Goal: Information Seeking & Learning: Check status

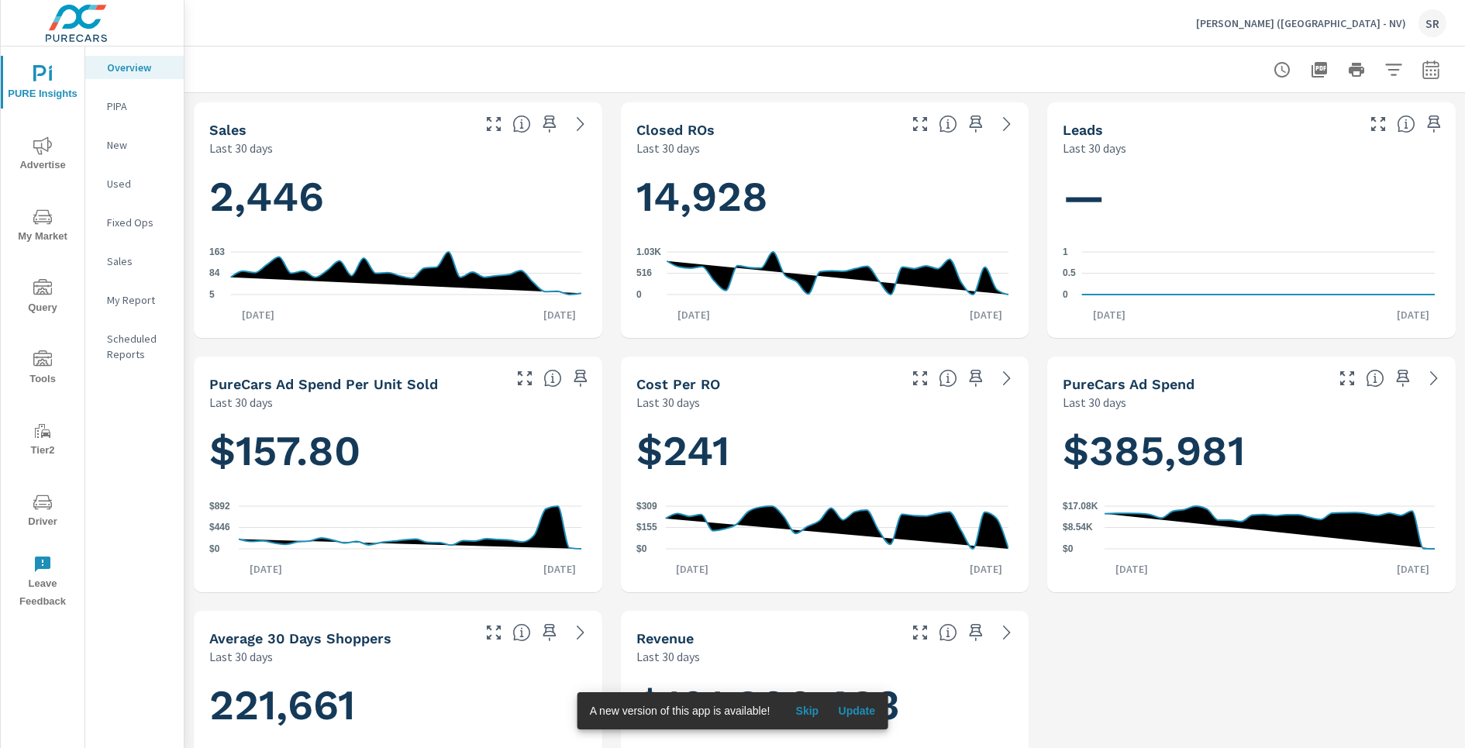
scroll to position [836, 0]
click at [1379, 27] on p "Earnhardt (AZ - NV)" at bounding box center [1301, 23] width 210 height 14
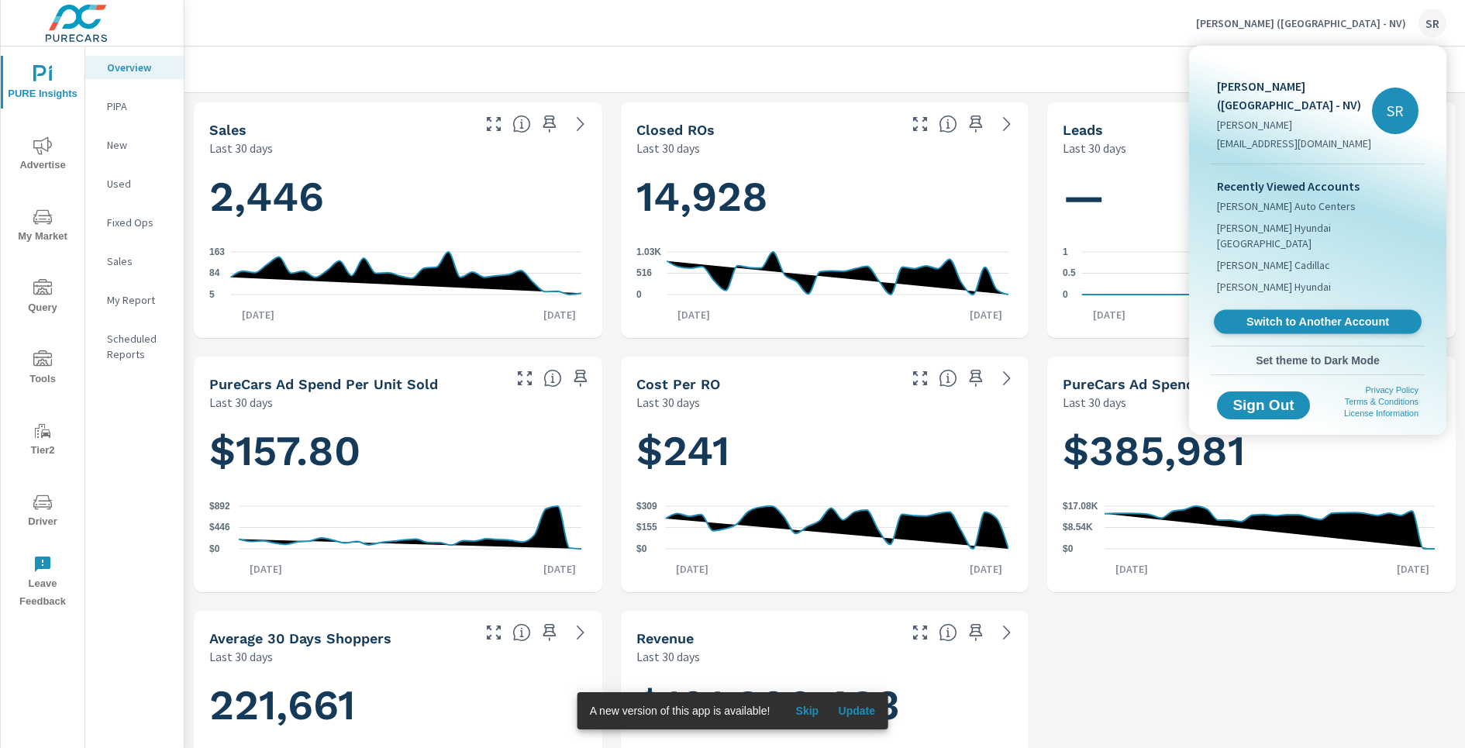
click at [1367, 315] on span "Switch to Another Account" at bounding box center [1318, 322] width 190 height 15
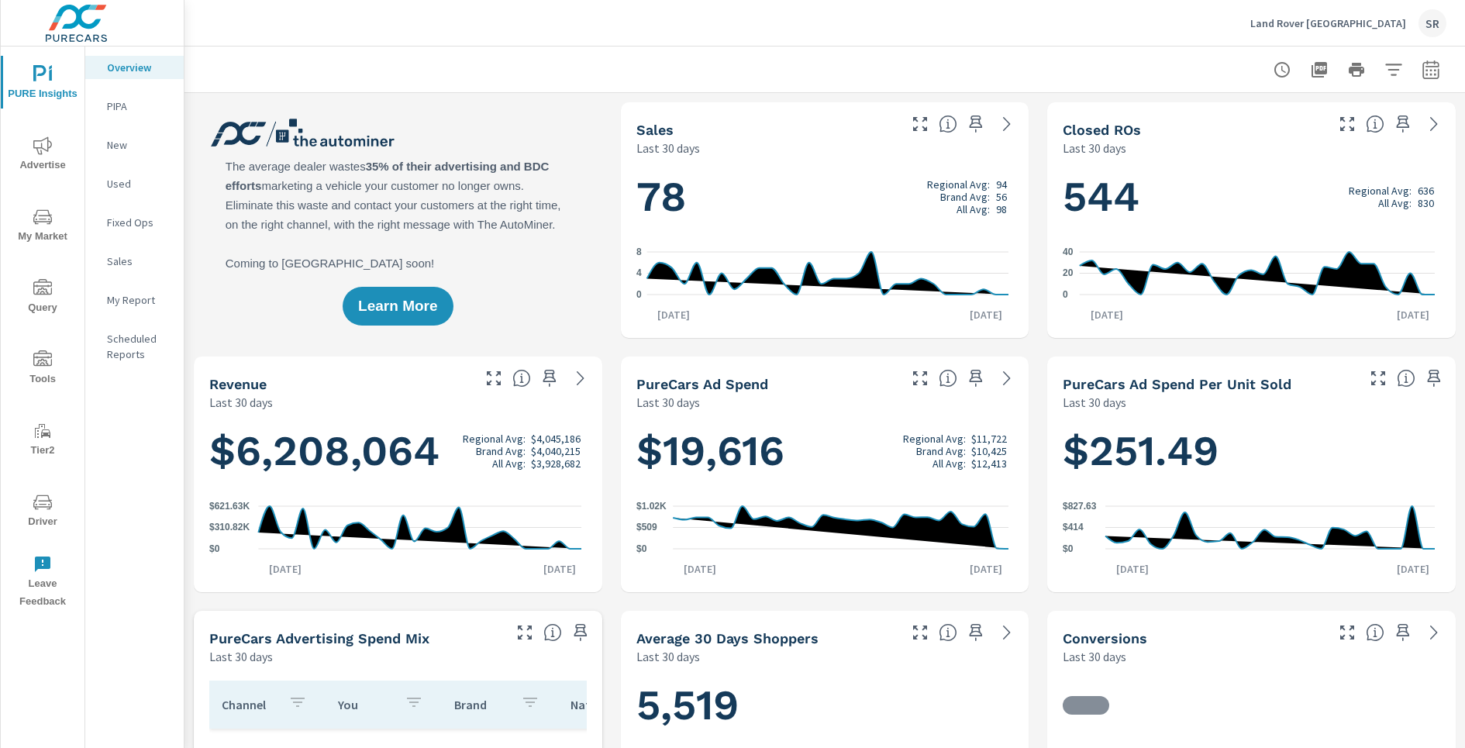
click at [50, 163] on span "Advertise" at bounding box center [42, 155] width 74 height 38
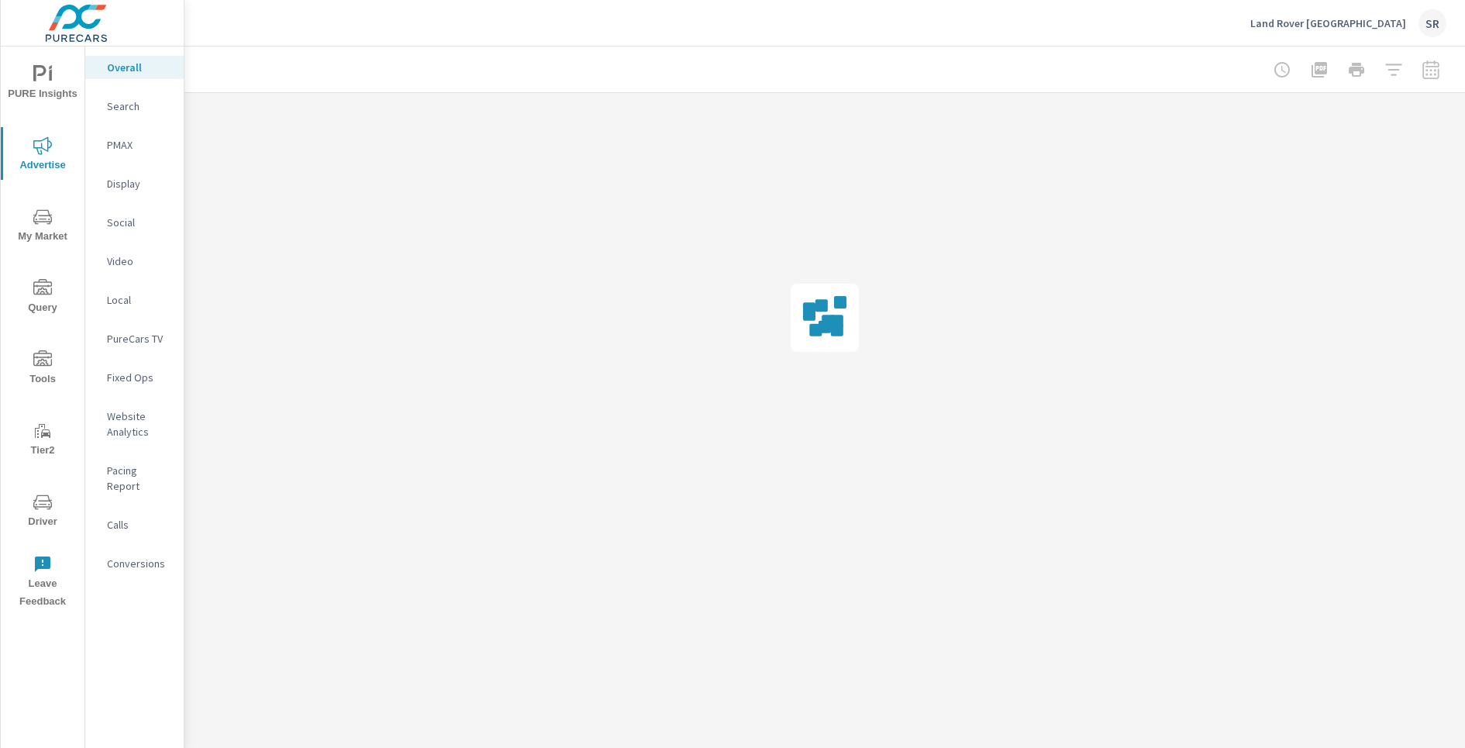
click at [119, 230] on p "Social" at bounding box center [139, 223] width 64 height 16
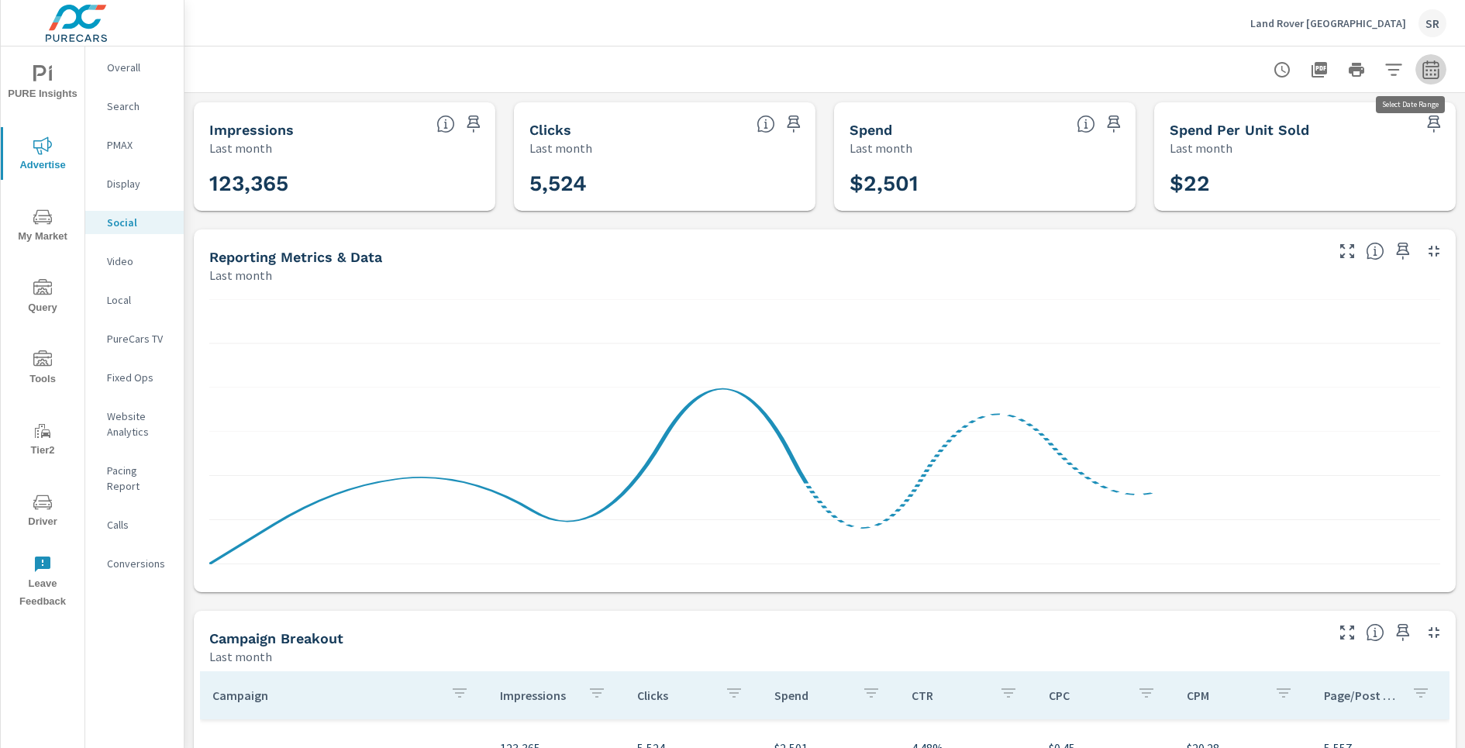
click at [1423, 78] on icon "button" at bounding box center [1431, 69] width 16 height 19
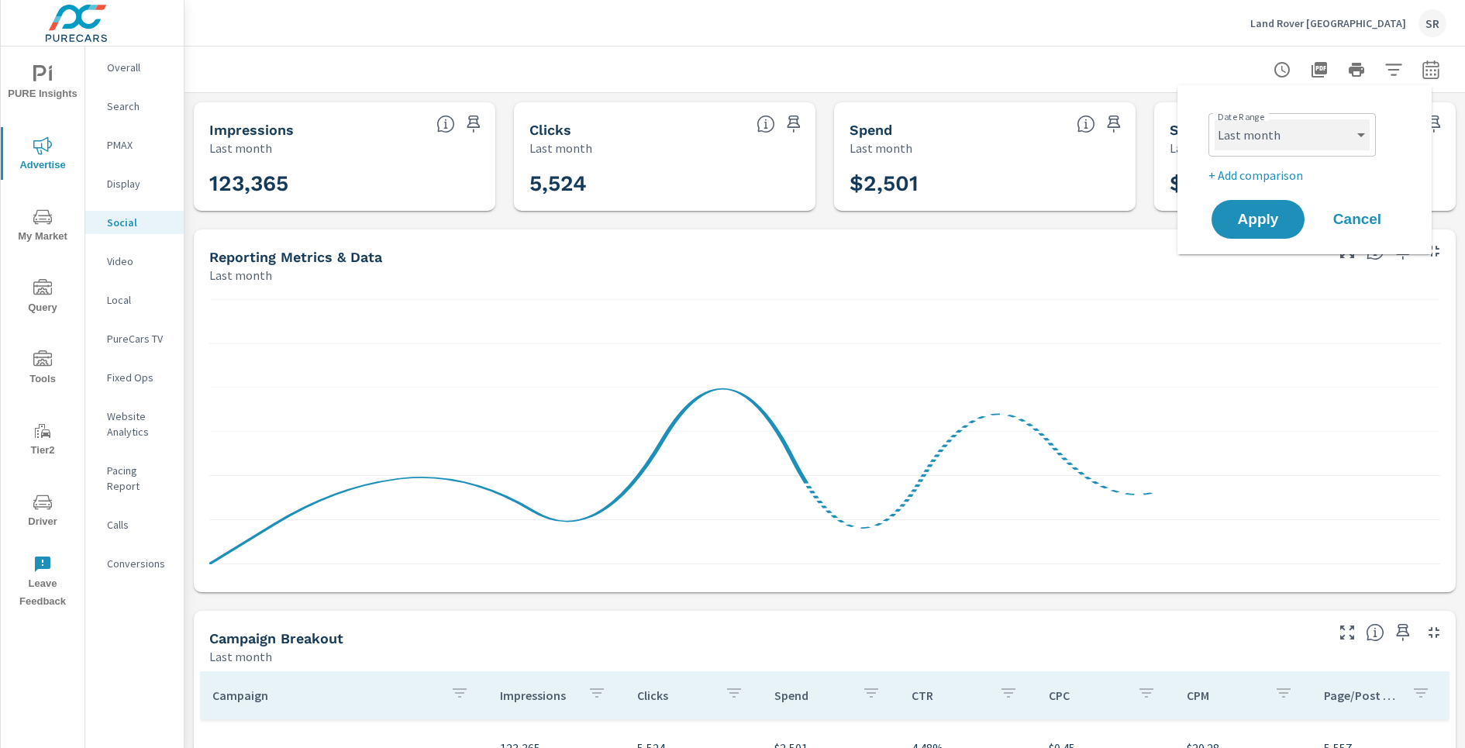
click at [1320, 149] on select "Custom [DATE] Last week Last 7 days Last 14 days Last 30 days Last 45 days Last…" at bounding box center [1292, 134] width 155 height 31
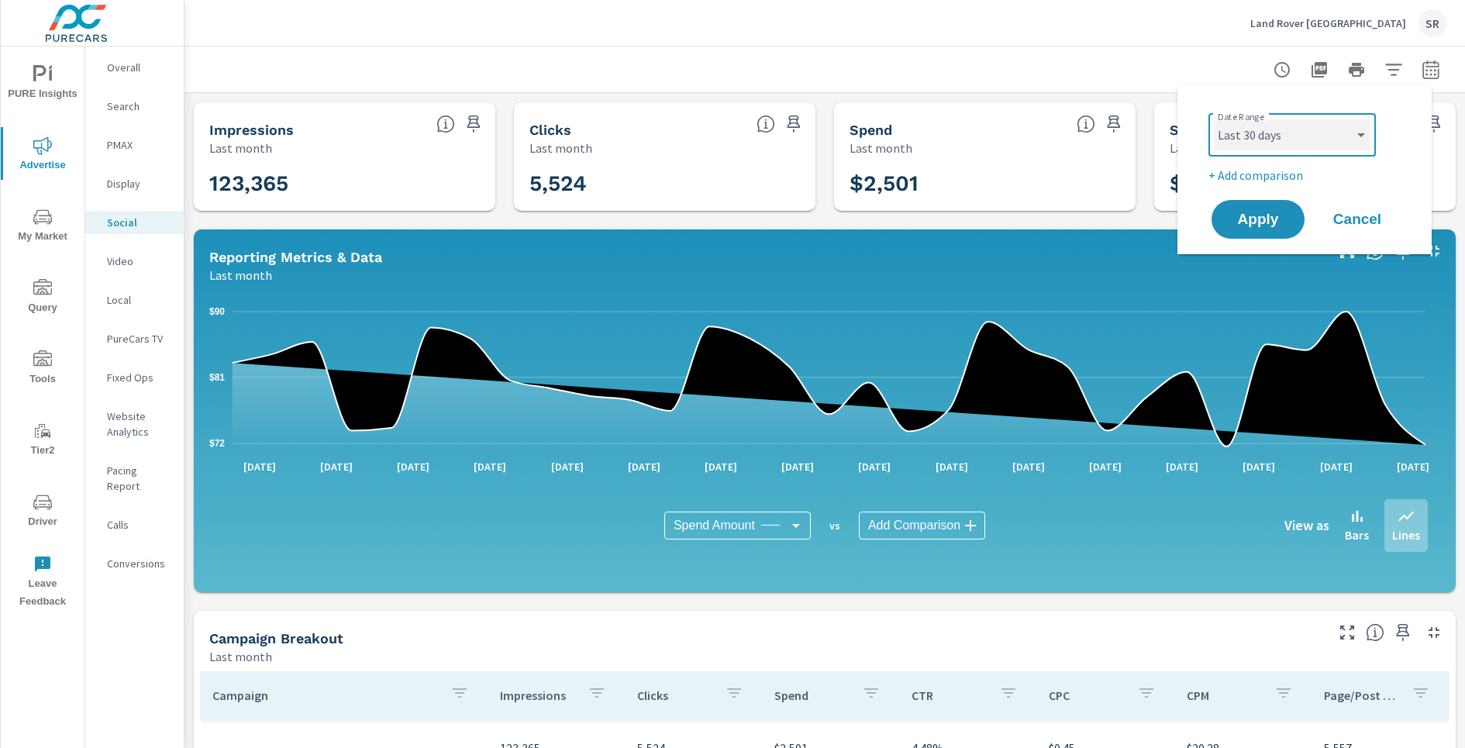
click at [1215, 119] on select "Custom [DATE] Last week Last 7 days Last 14 days Last 30 days Last 45 days Last…" at bounding box center [1292, 134] width 155 height 31
select select "Last 30 days"
click at [1286, 178] on p "+ Add comparison" at bounding box center [1308, 175] width 198 height 19
select select "Previous period"
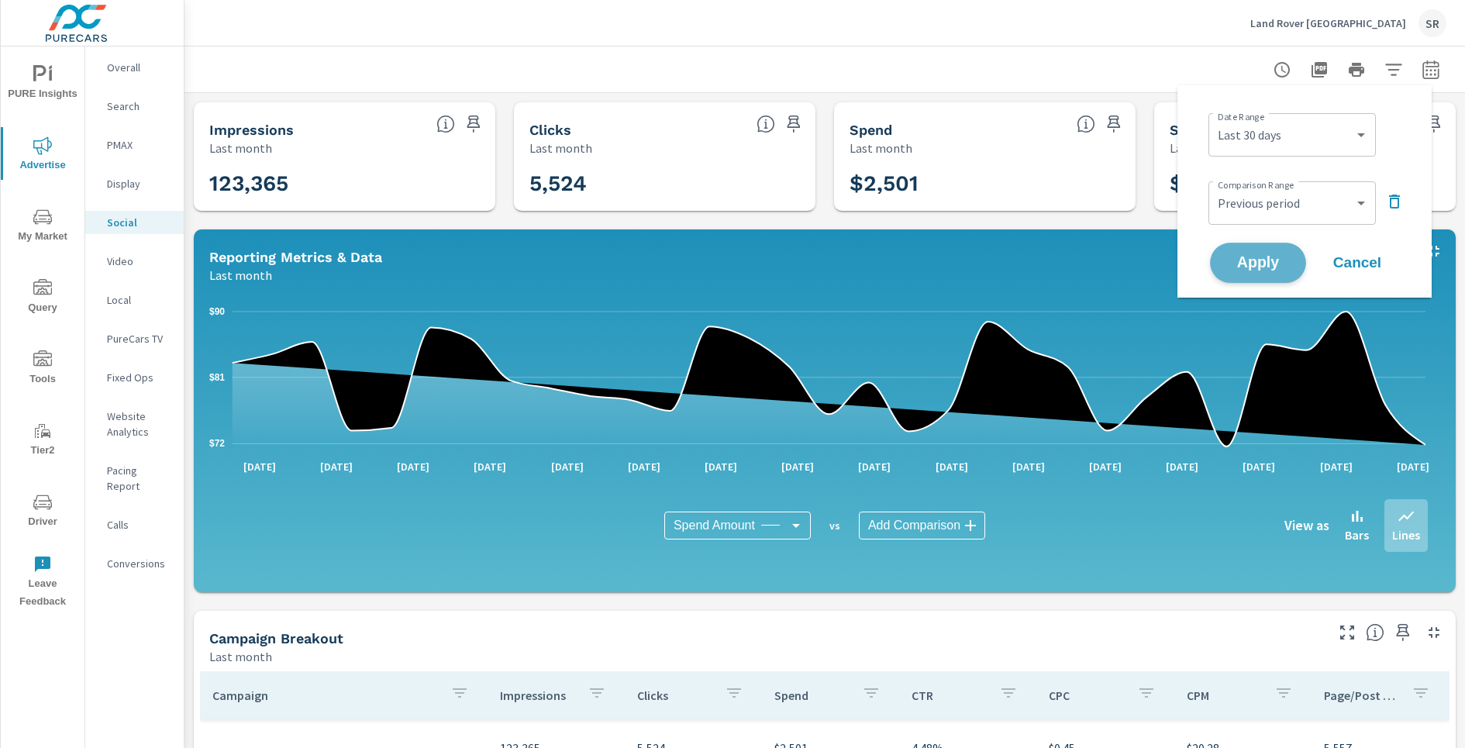
click at [1279, 250] on button "Apply" at bounding box center [1258, 263] width 96 height 40
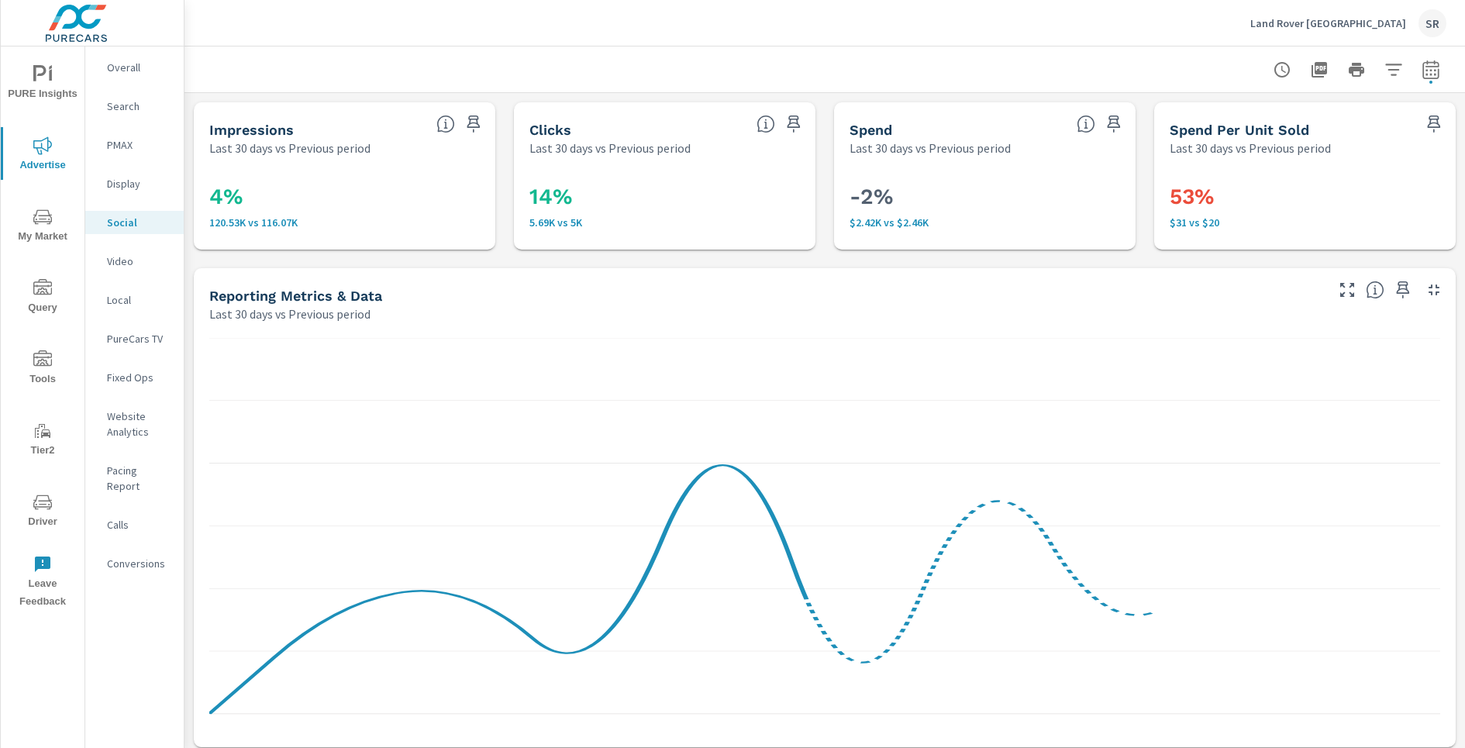
click at [1425, 77] on icon "button" at bounding box center [1431, 69] width 19 height 19
select select "Last 30 days"
select select "Previous period"
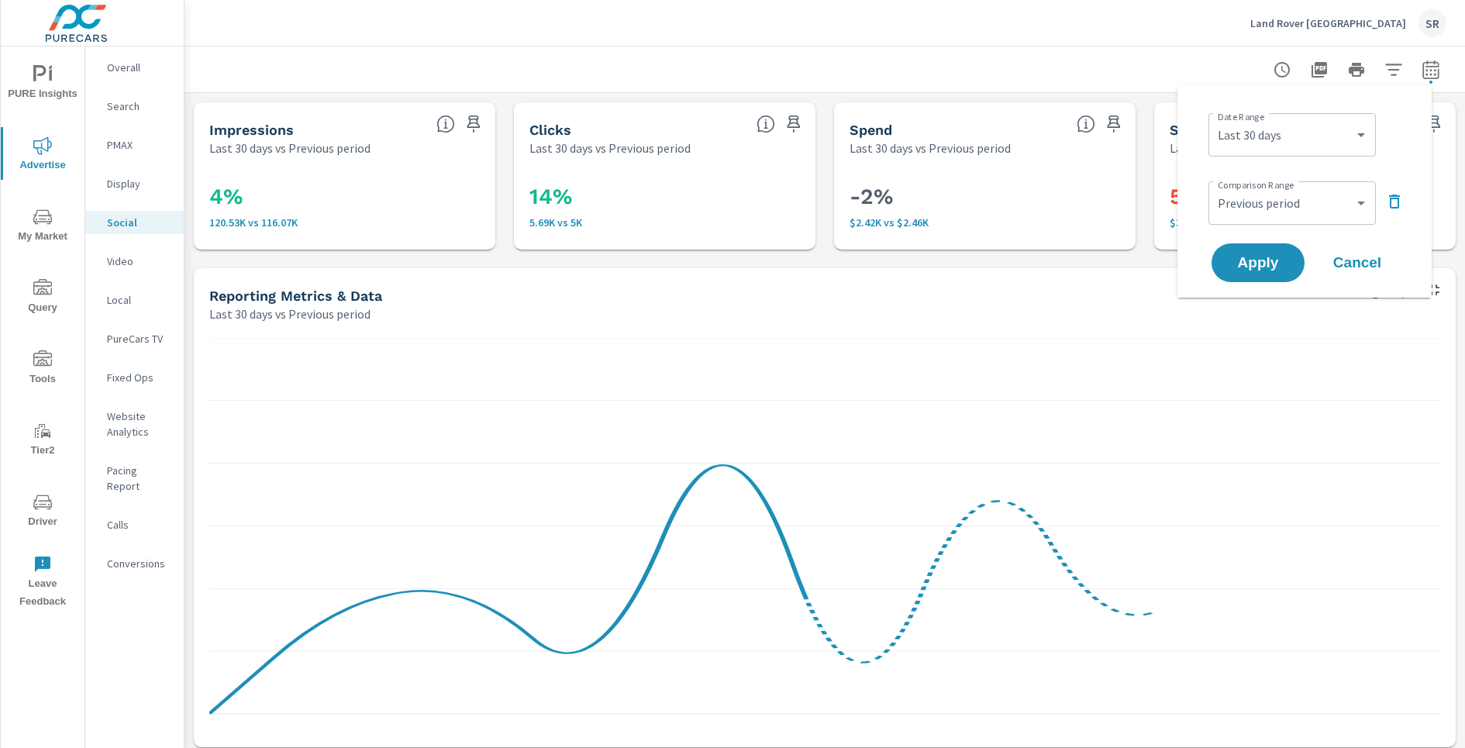
click at [1403, 198] on icon "button" at bounding box center [1395, 201] width 19 height 19
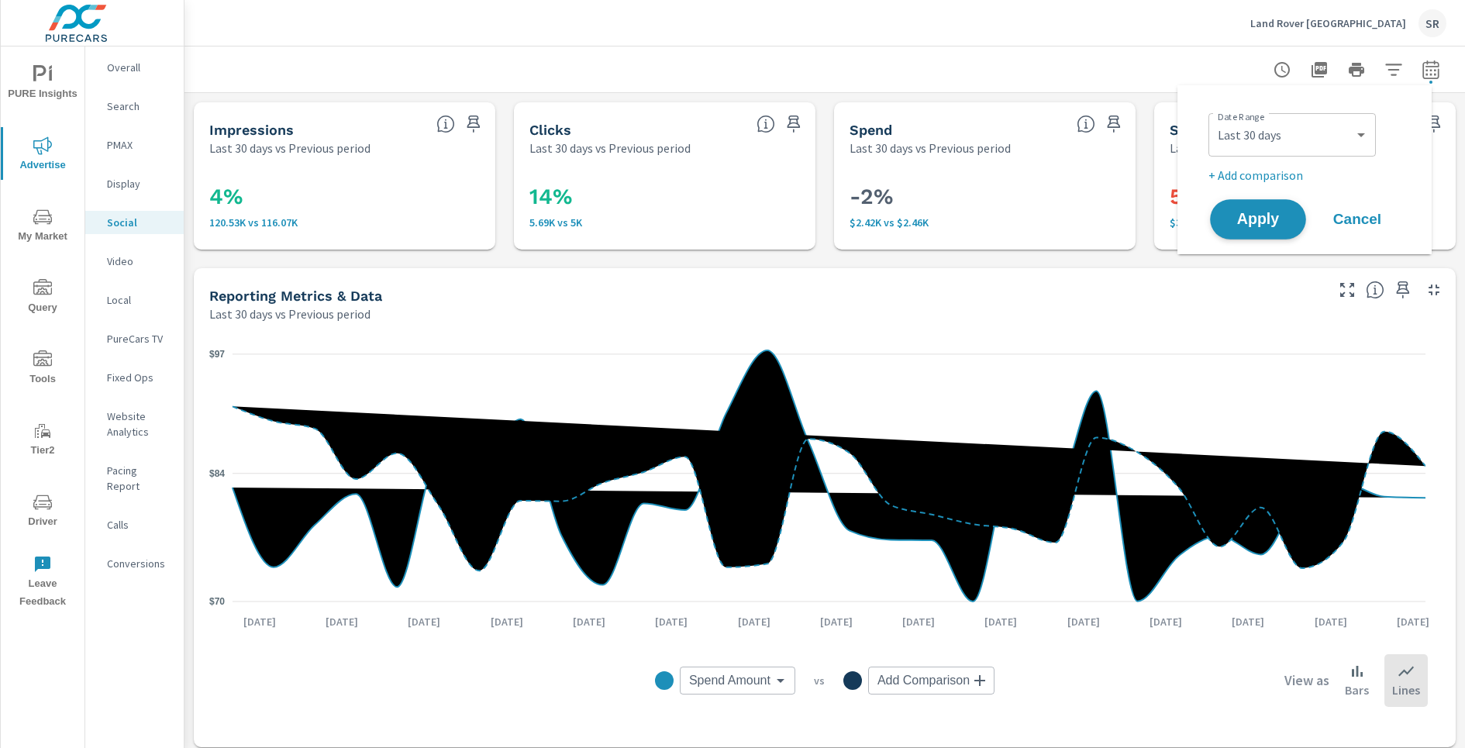
click at [1260, 232] on button "Apply" at bounding box center [1258, 219] width 96 height 40
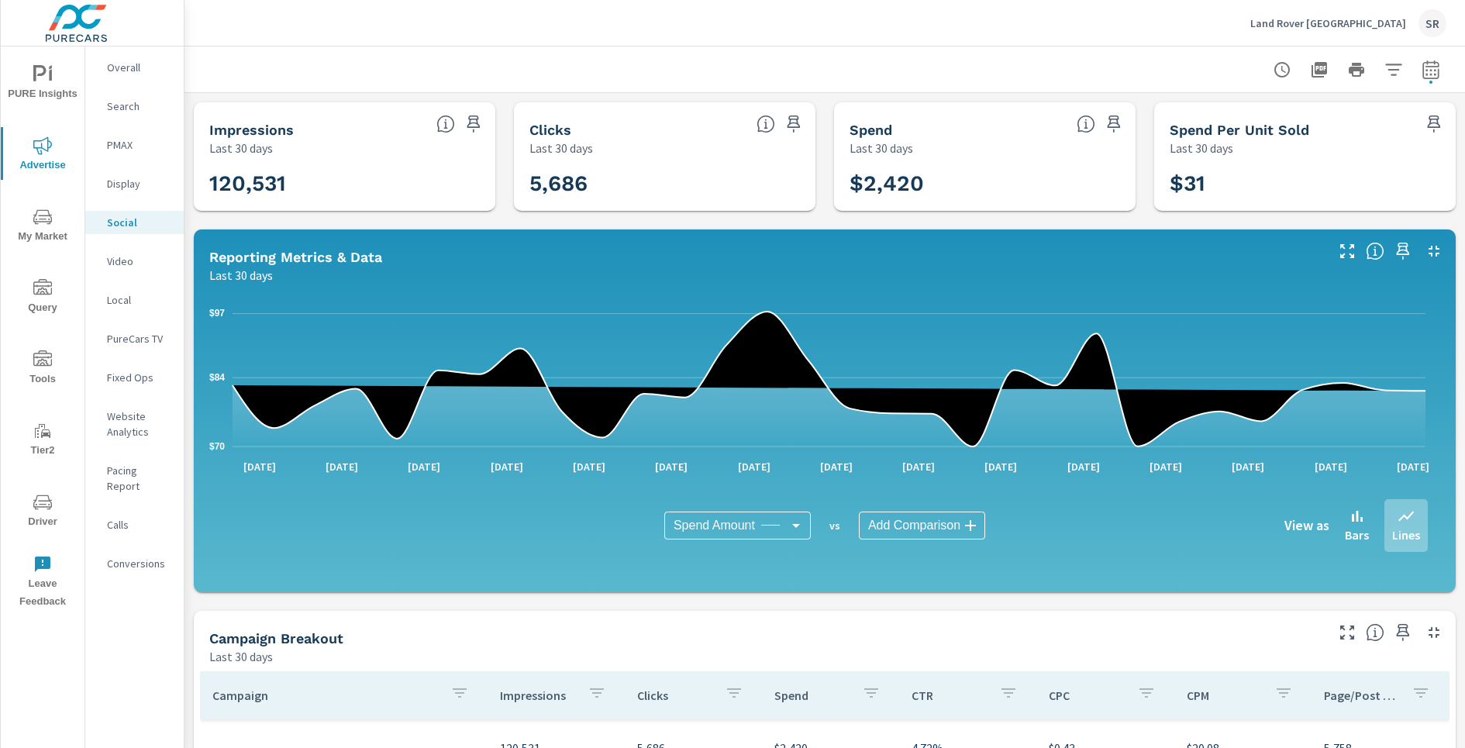
click at [1422, 69] on icon "button" at bounding box center [1431, 69] width 19 height 19
select select "Last 30 days"
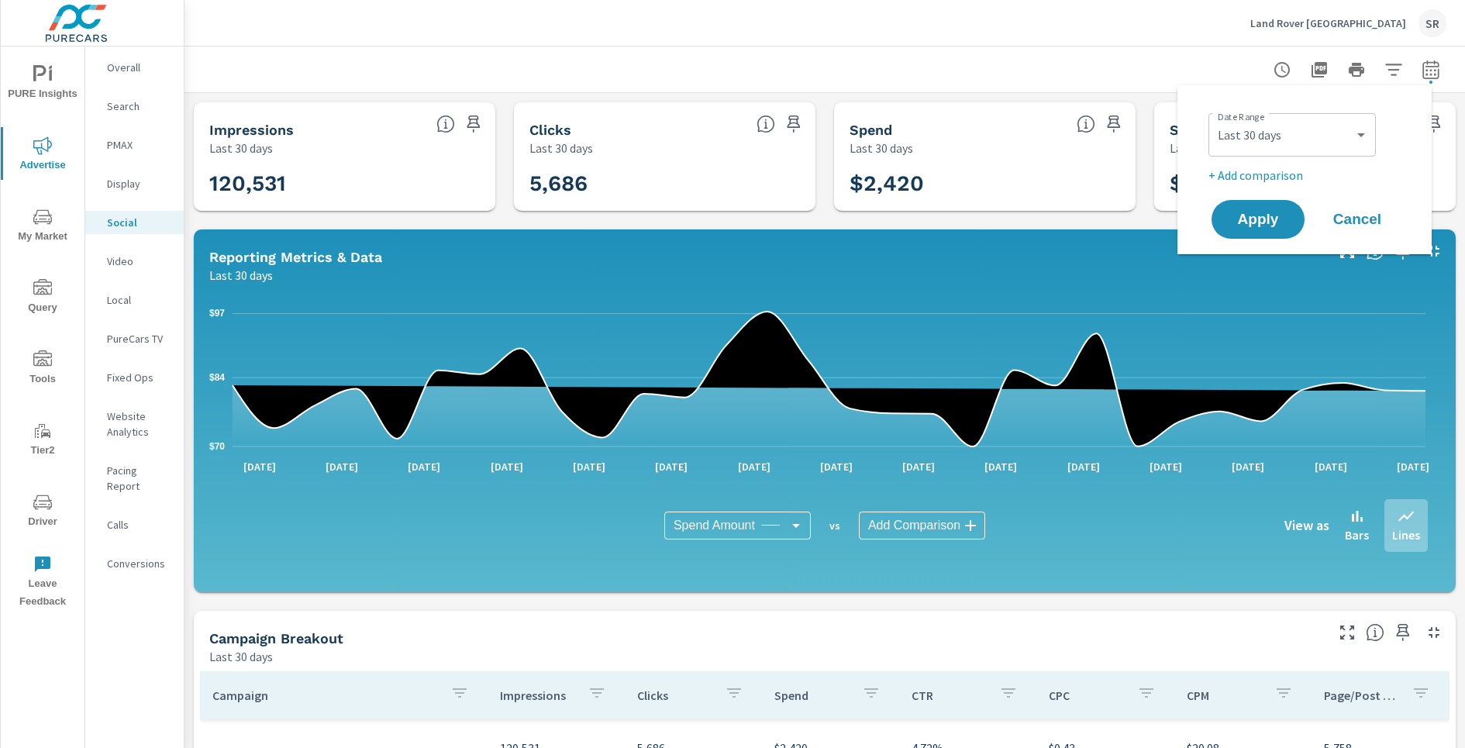
click at [1285, 178] on p "+ Add comparison" at bounding box center [1308, 175] width 198 height 19
select select "Previous period"
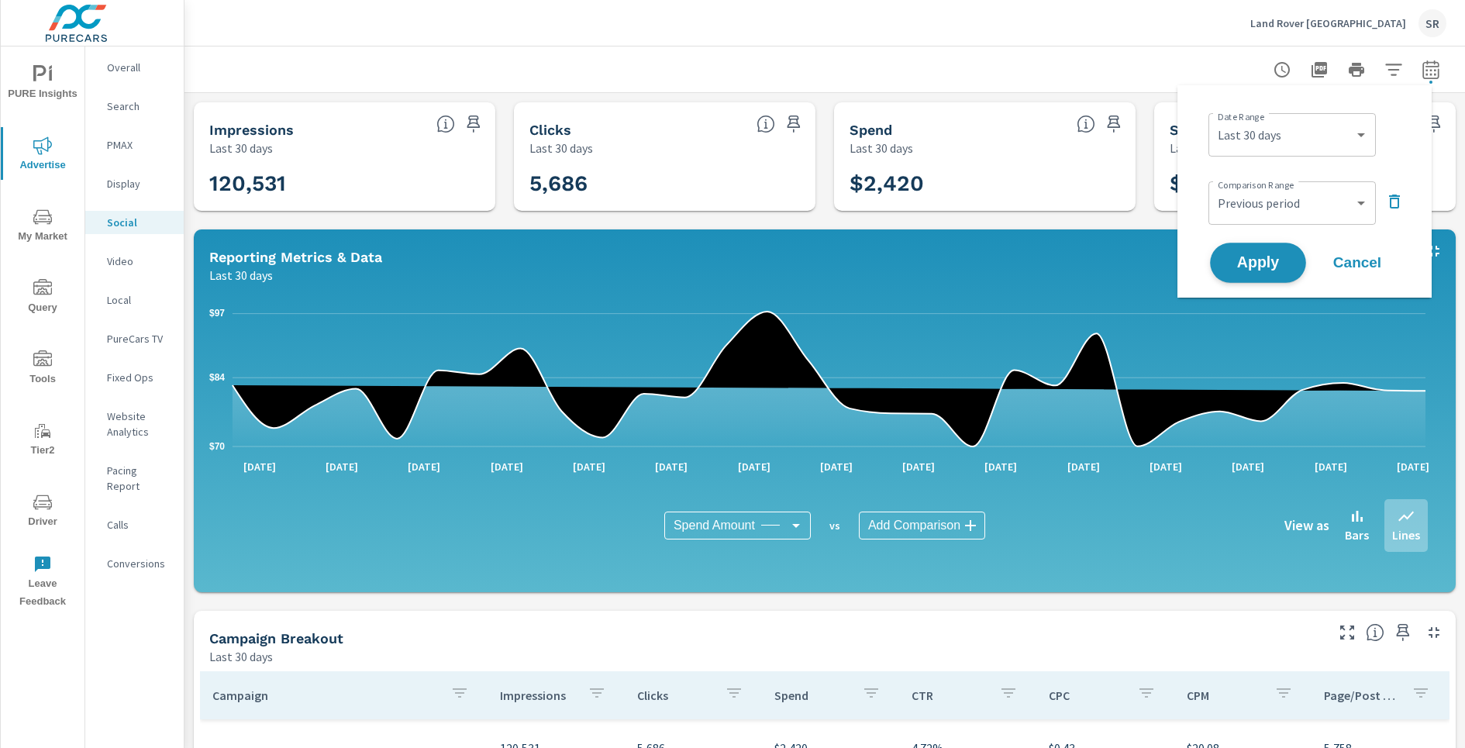
click at [1272, 263] on span "Apply" at bounding box center [1259, 263] width 64 height 15
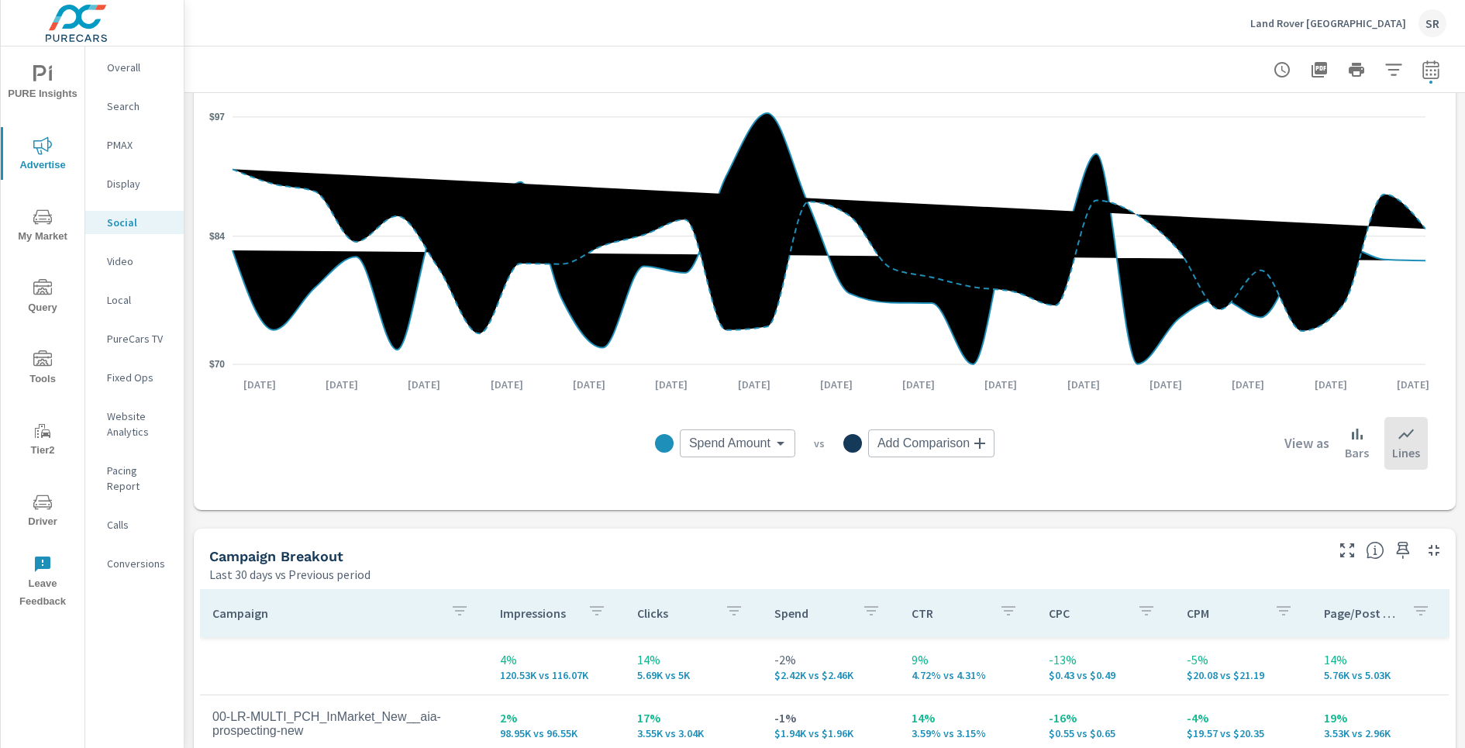
scroll to position [241, 0]
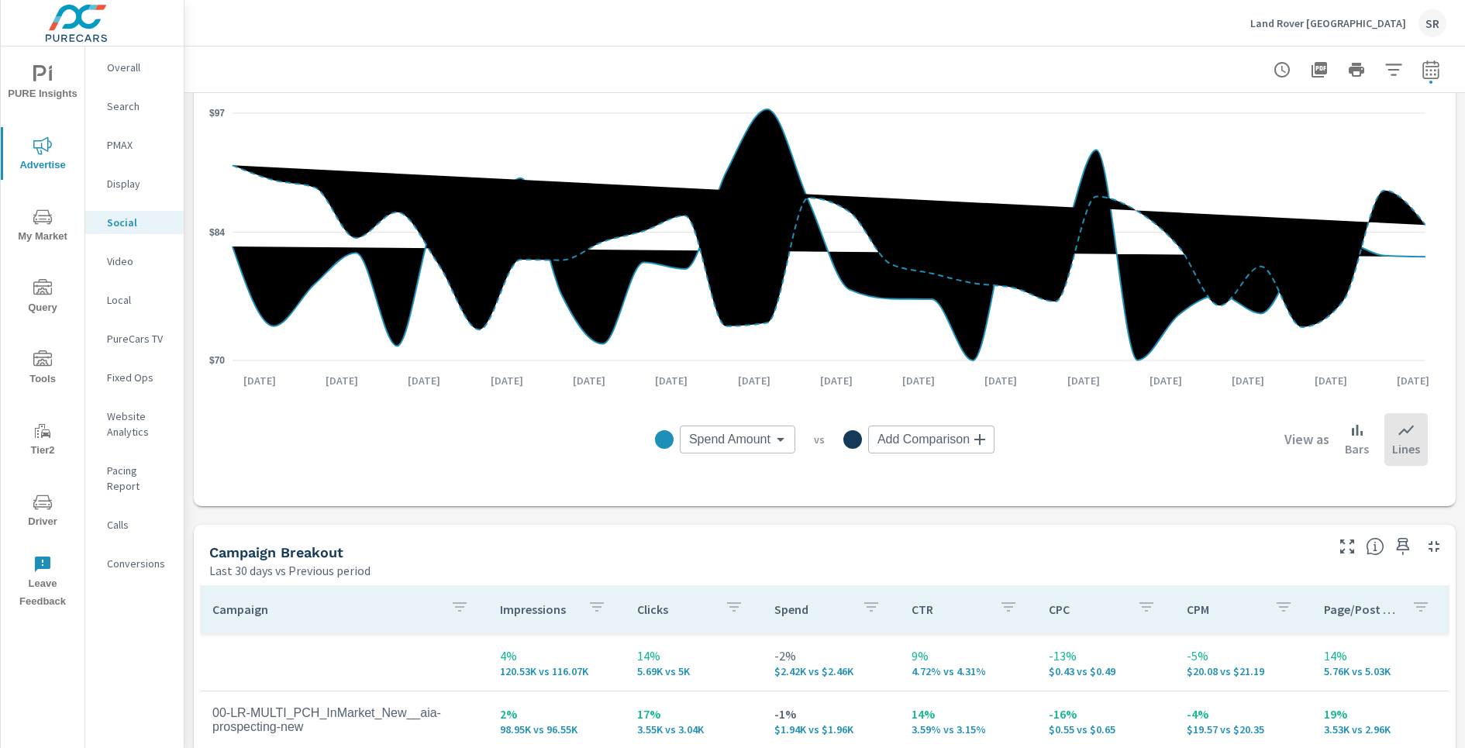
click at [119, 556] on p "Conversions" at bounding box center [139, 564] width 64 height 16
